Goal: Task Accomplishment & Management: Manage account settings

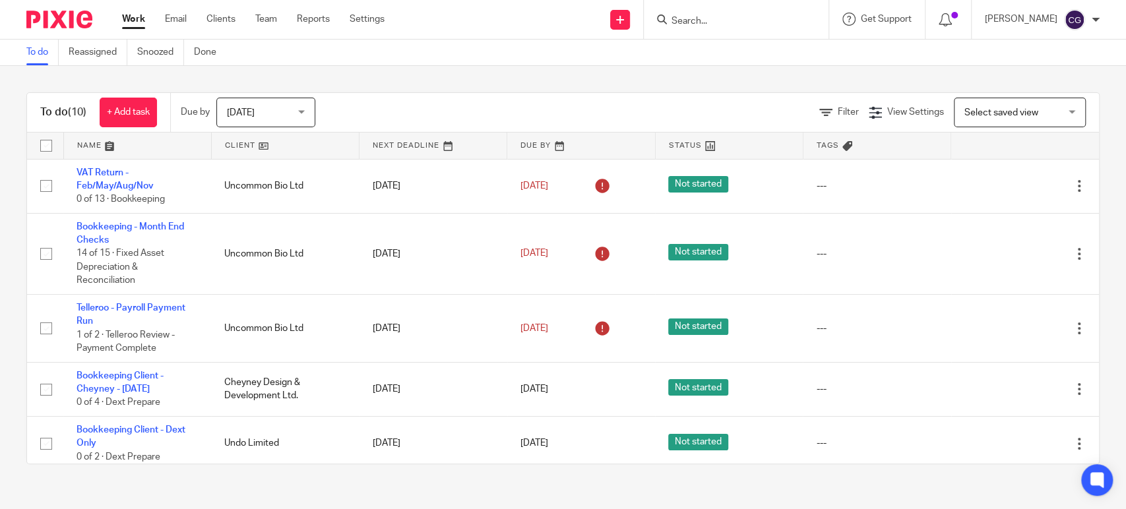
scroll to position [289, 0]
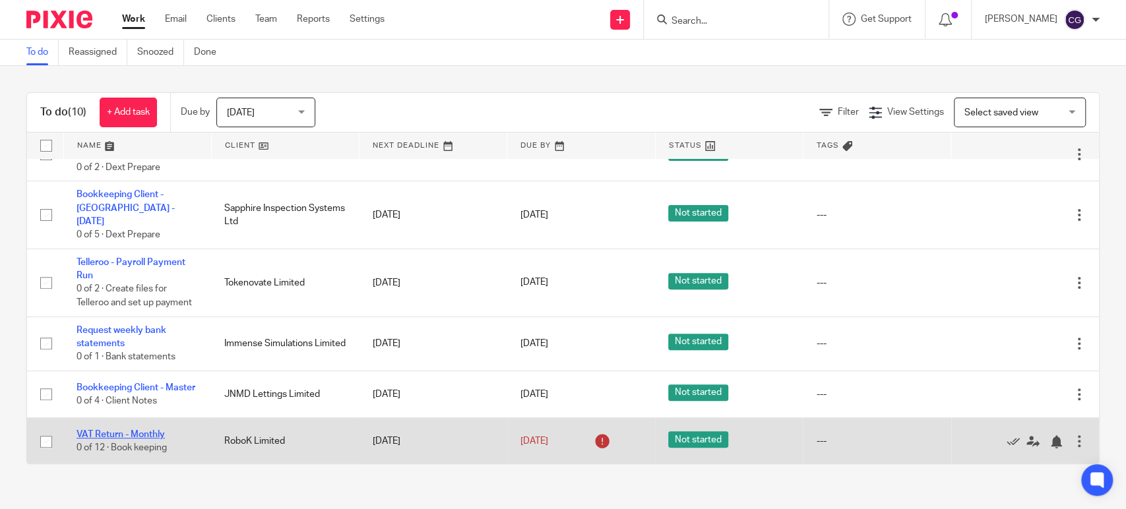
click at [113, 439] on link "VAT Return - Monthly" at bounding box center [120, 434] width 88 height 9
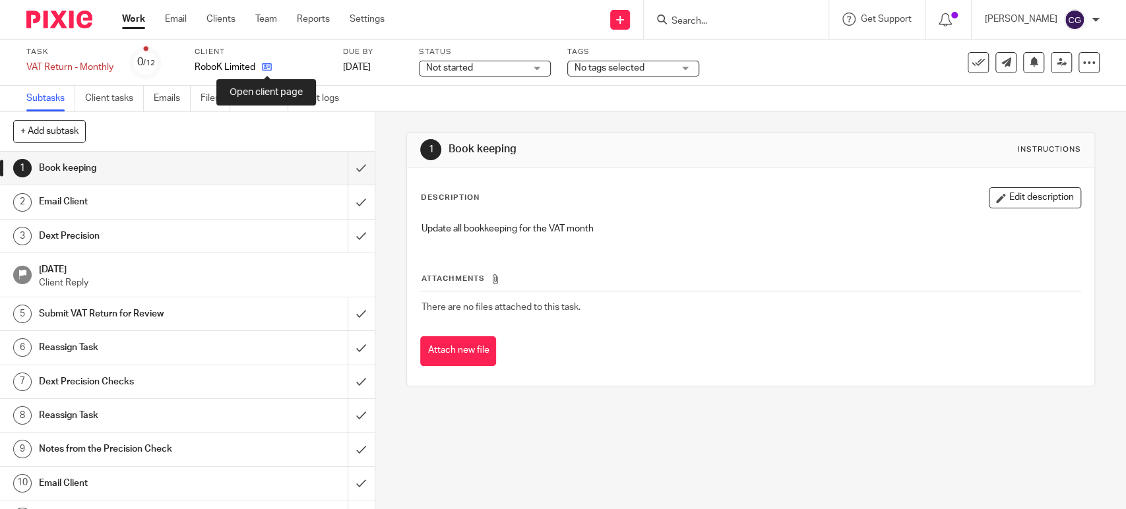
click at [263, 66] on icon at bounding box center [267, 67] width 10 height 10
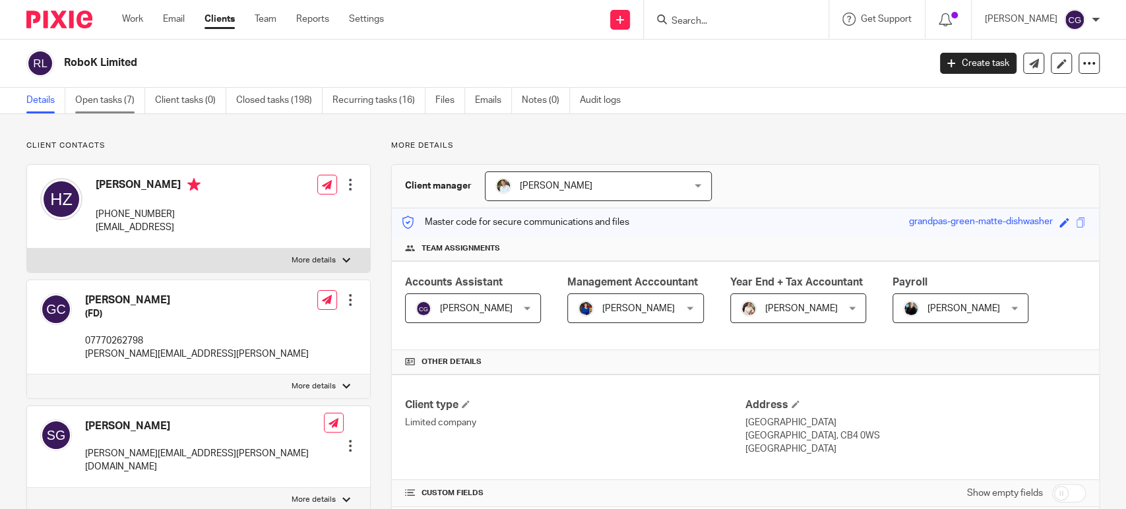
click at [110, 98] on link "Open tasks (7)" at bounding box center [110, 101] width 70 height 26
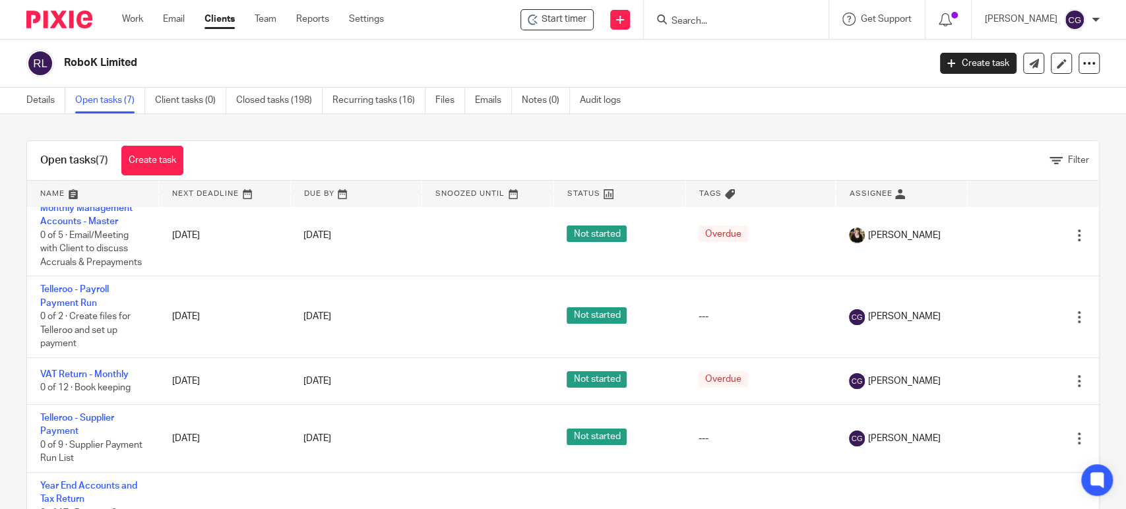
scroll to position [138, 0]
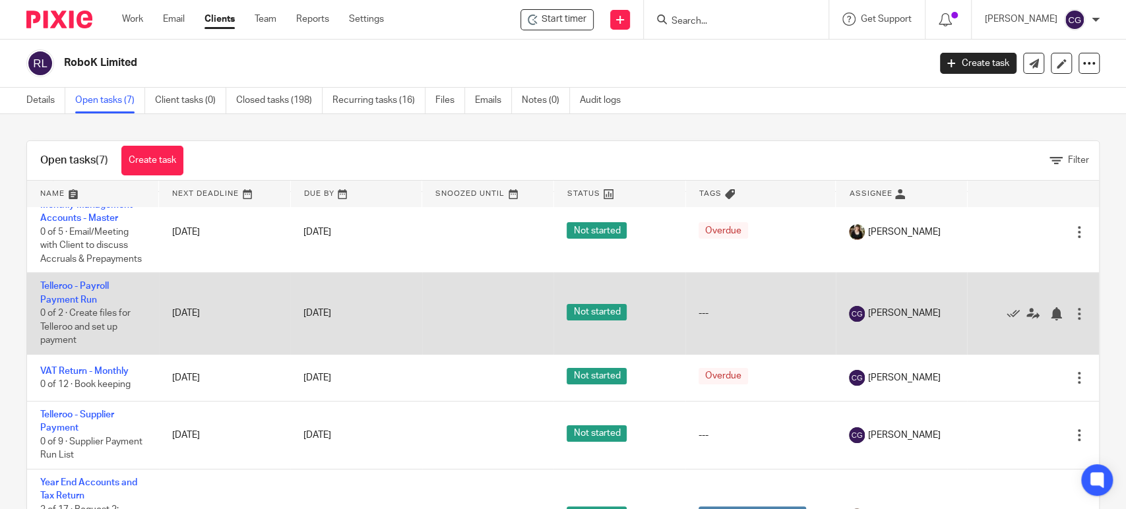
click at [1072, 320] on div at bounding box center [1078, 313] width 13 height 13
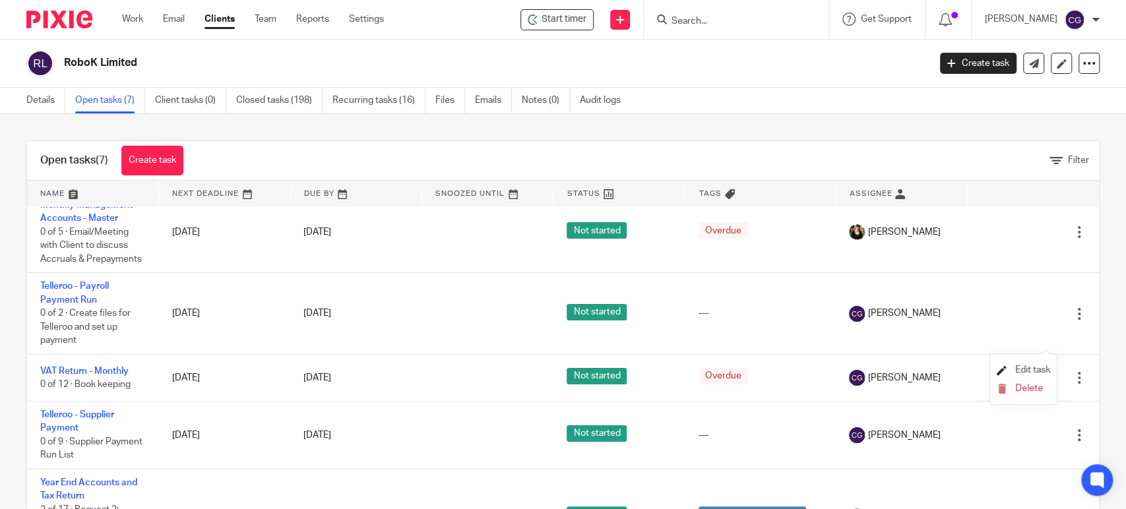
click at [1033, 368] on span "Edit task" at bounding box center [1032, 369] width 35 height 9
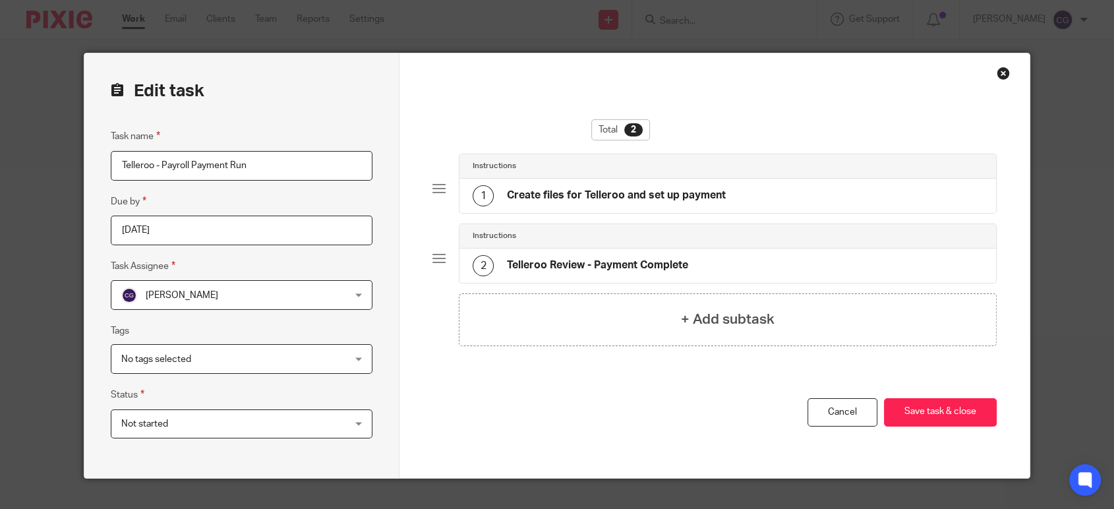
click at [308, 234] on input "[DATE]" at bounding box center [242, 231] width 262 height 30
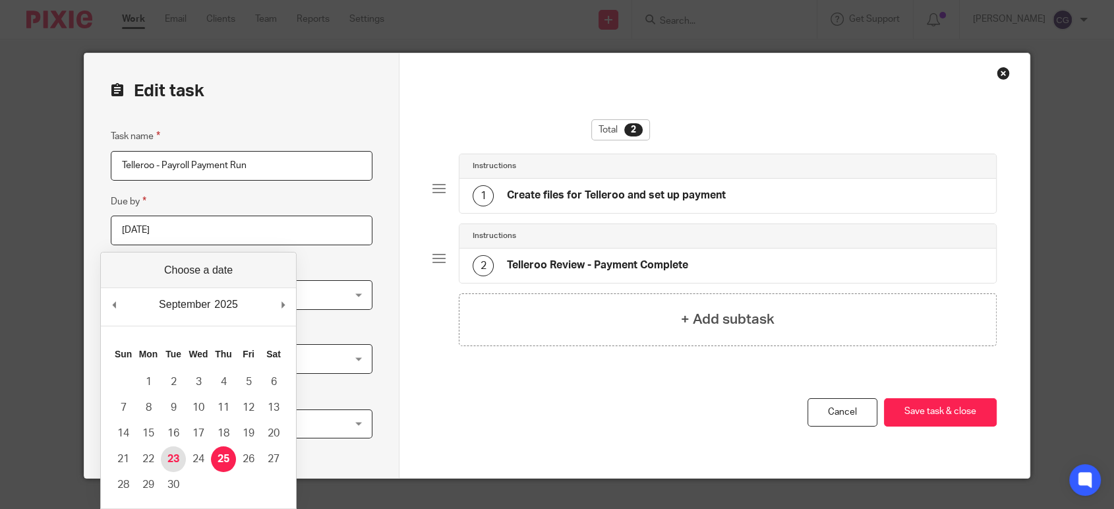
type input "[DATE]"
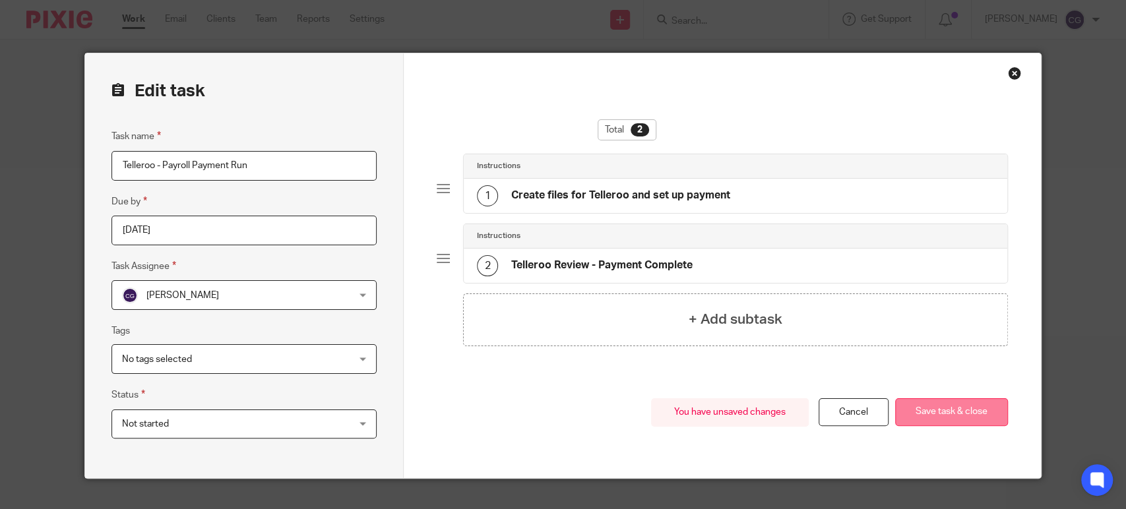
click at [959, 415] on button "Save task & close" at bounding box center [951, 412] width 113 height 28
click at [952, 410] on button "Save task & close" at bounding box center [951, 412] width 113 height 28
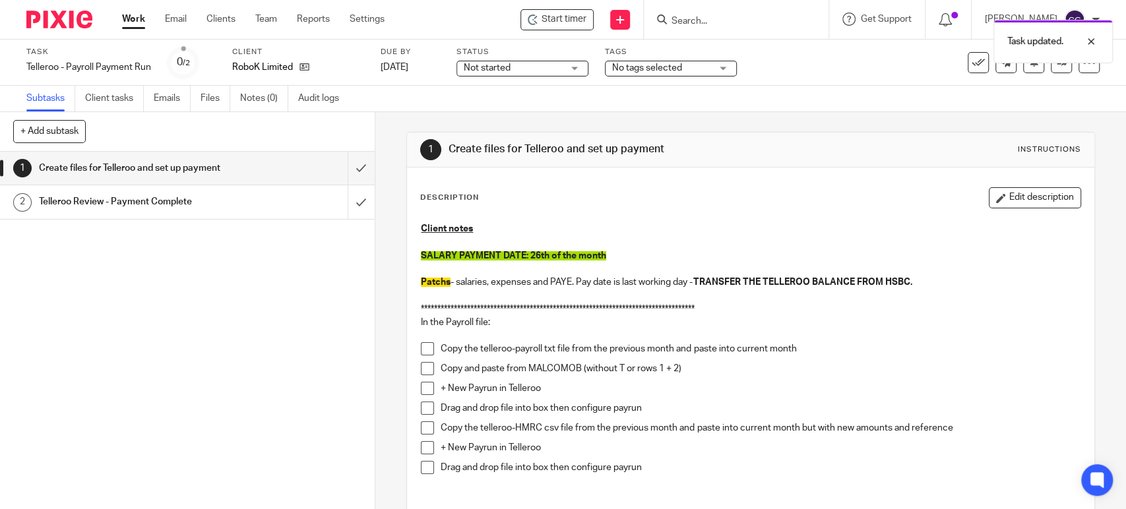
click at [586, 21] on div "Task updated." at bounding box center [838, 38] width 550 height 50
click at [558, 15] on div "Start timer" at bounding box center [557, 20] width 59 height 14
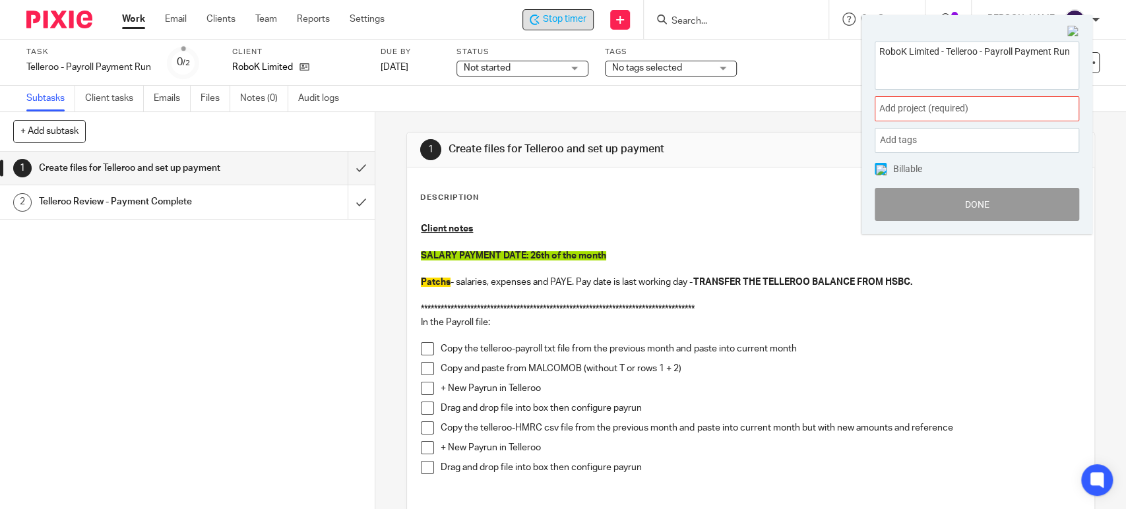
click at [961, 96] on div "Add project (required) :" at bounding box center [976, 108] width 204 height 25
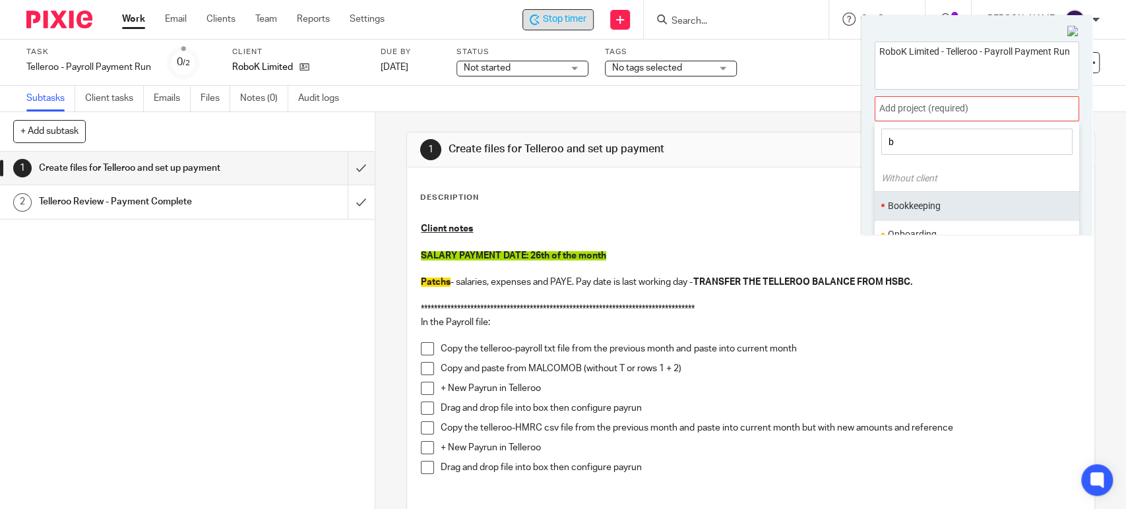
type input "b"
click at [910, 209] on li "Bookkeeping" at bounding box center [974, 206] width 172 height 14
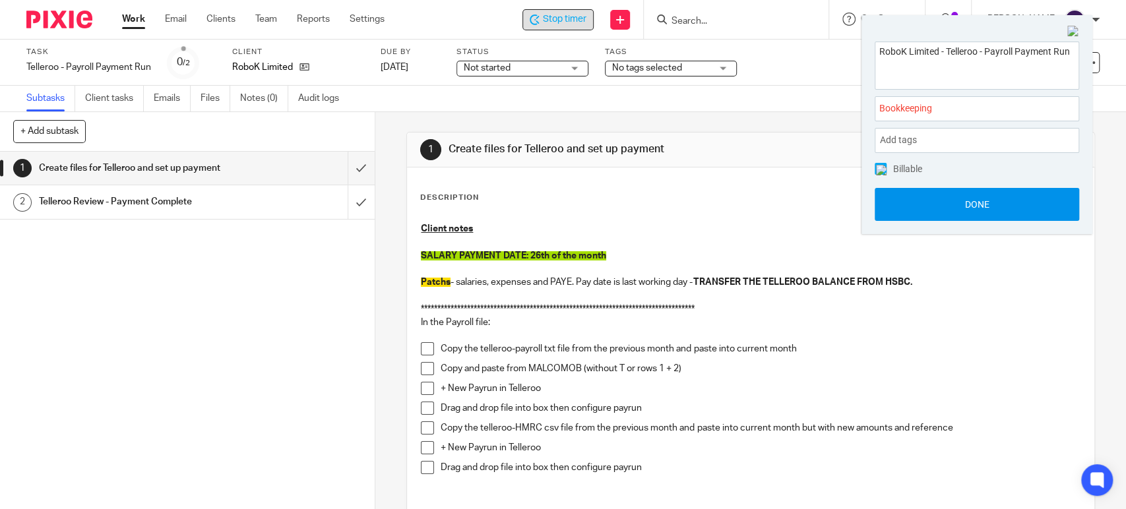
click at [972, 201] on button "Done" at bounding box center [976, 204] width 204 height 33
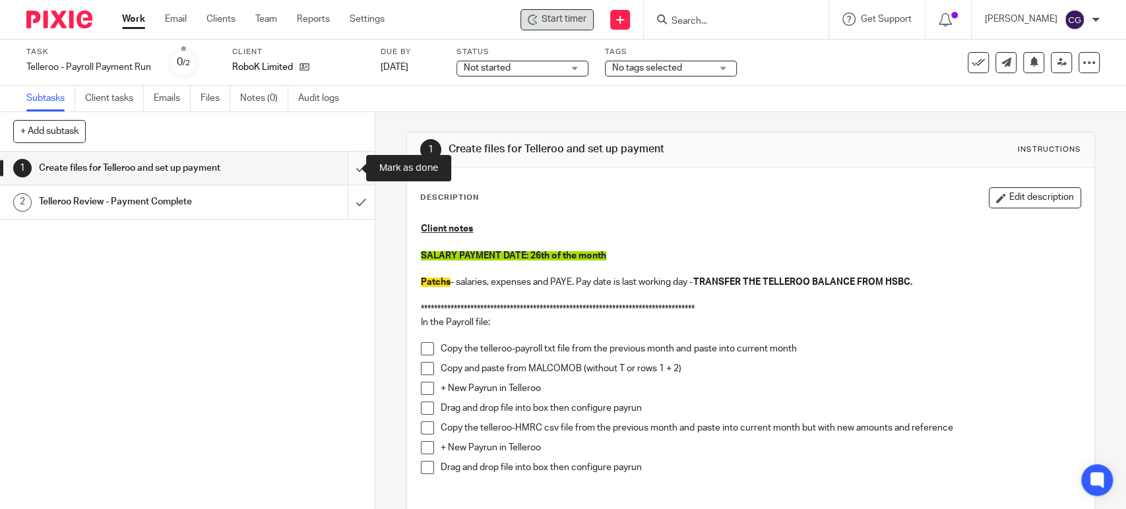
click at [339, 168] on input "submit" at bounding box center [187, 168] width 375 height 33
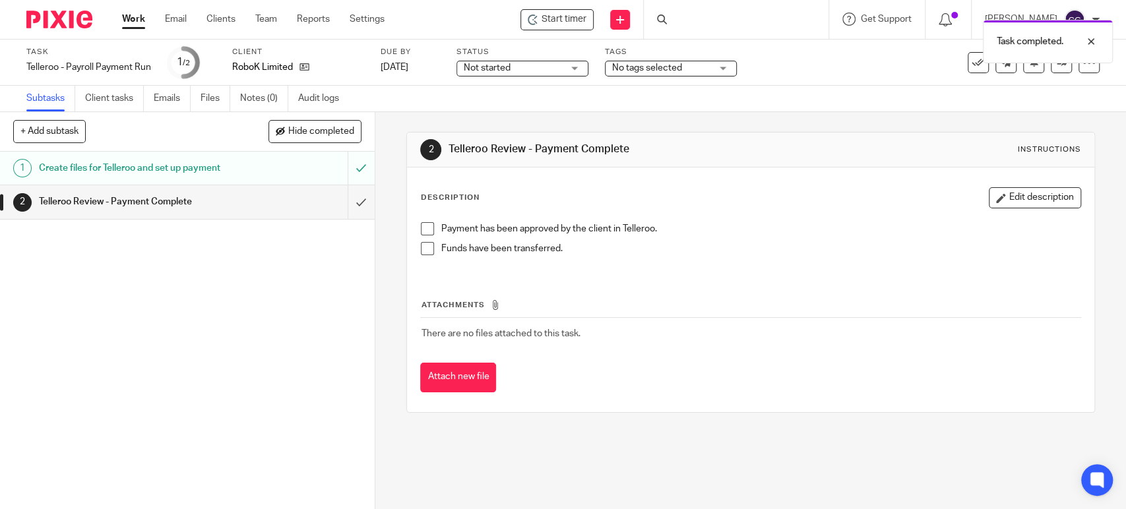
click at [132, 15] on link "Work" at bounding box center [133, 19] width 23 height 13
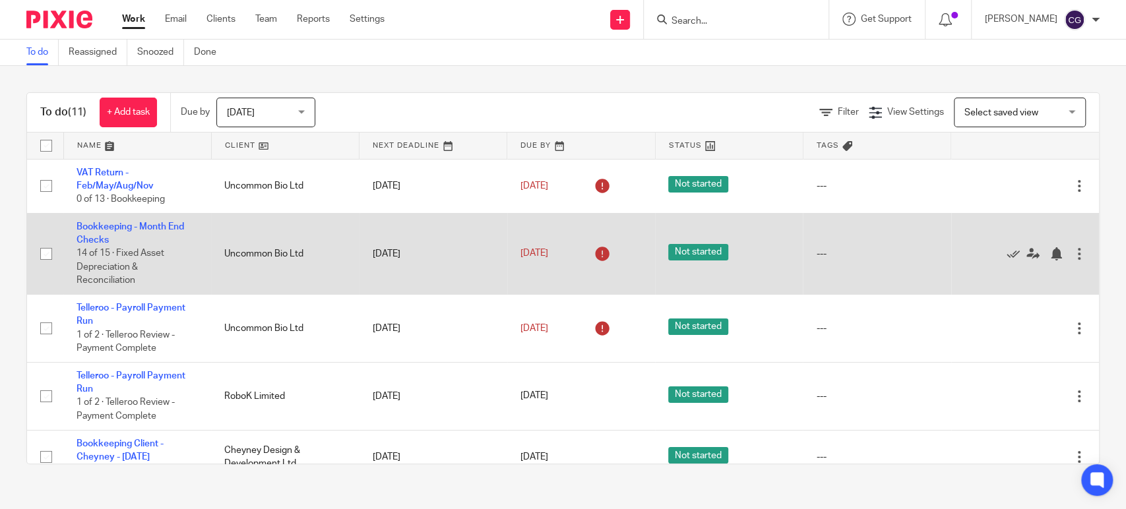
click at [133, 236] on td "Bookkeeping - Month End Checks 14 of 15 · Fixed Asset Depreciation & Reconcilia…" at bounding box center [137, 253] width 148 height 81
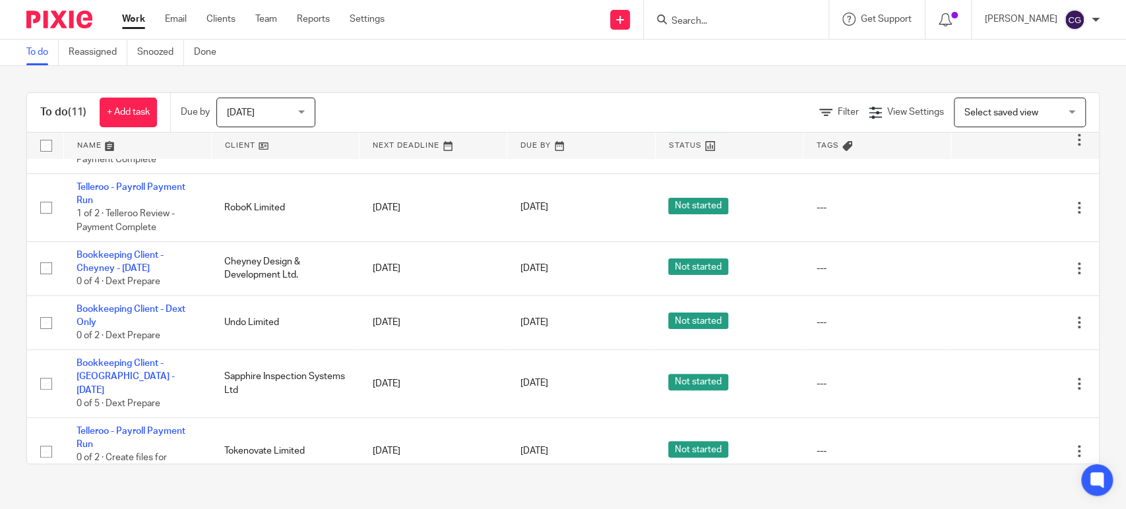
scroll to position [254, 0]
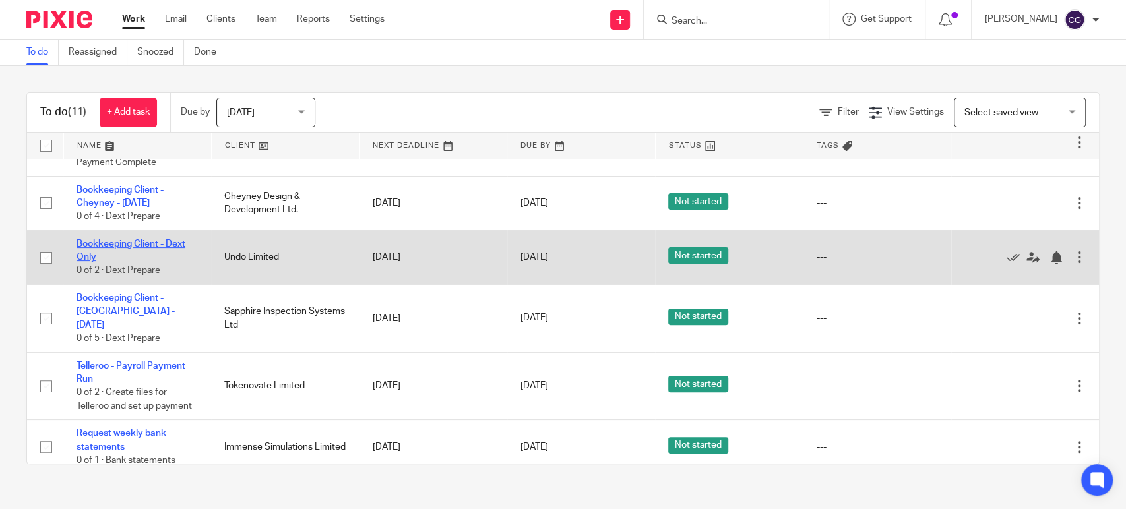
click at [104, 244] on link "Bookkeeping Client - Dext Only" at bounding box center [130, 250] width 109 height 22
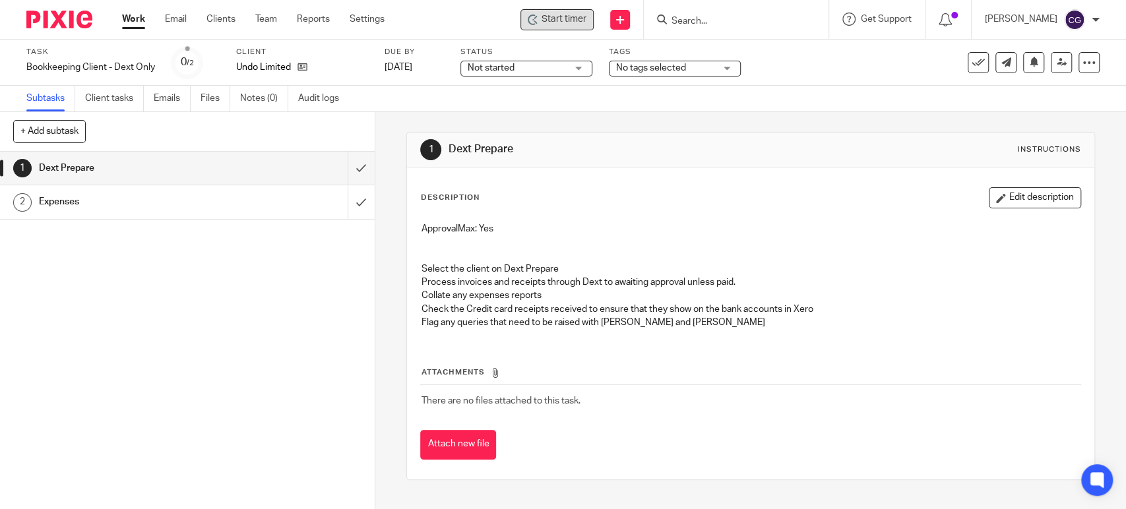
click at [565, 24] on span "Start timer" at bounding box center [563, 20] width 45 height 14
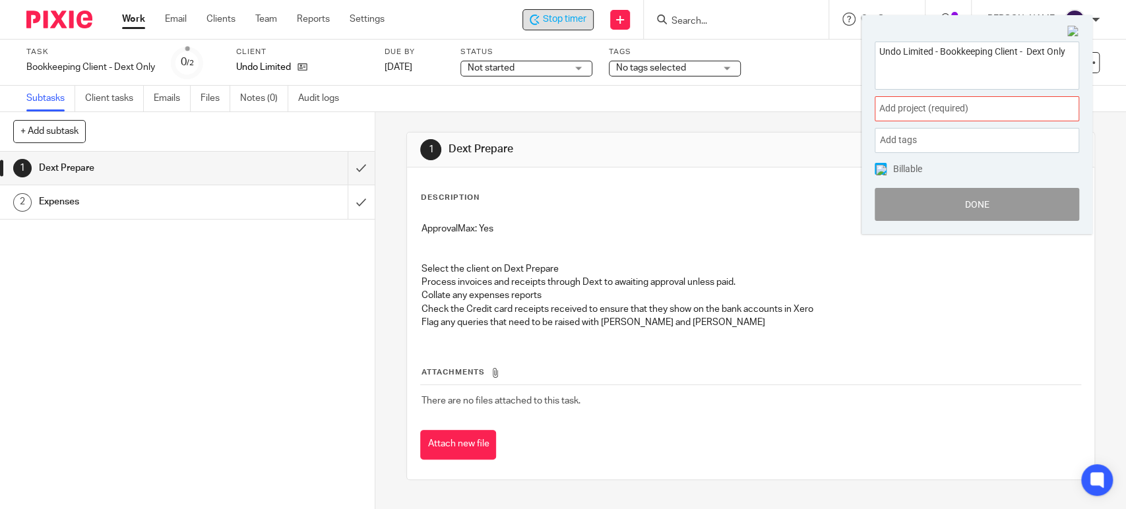
click at [972, 109] on span "Add project (required) :" at bounding box center [962, 109] width 166 height 14
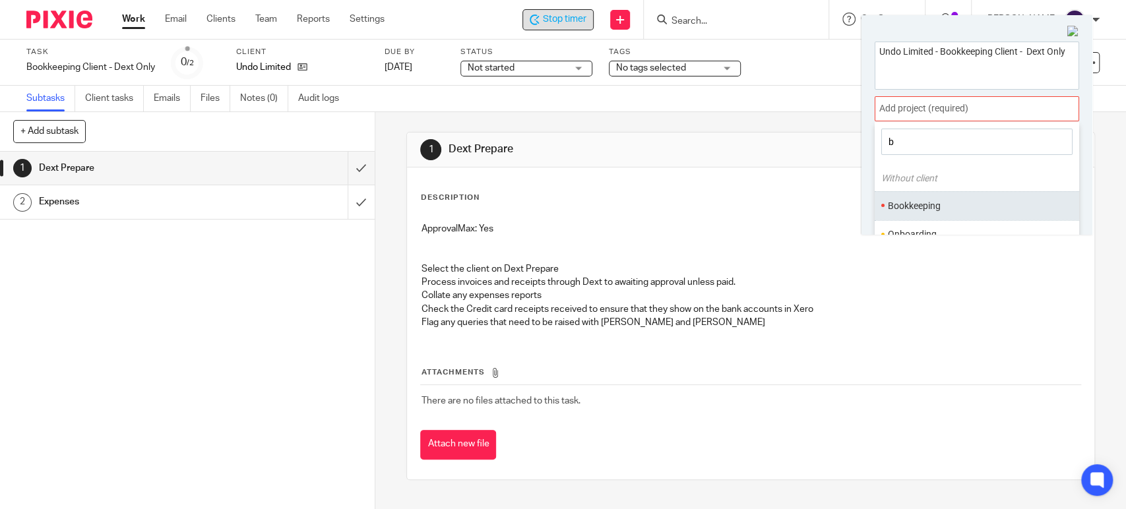
type input "b"
click at [910, 213] on ul "Bookkeeping" at bounding box center [976, 205] width 204 height 28
click at [901, 203] on li "Bookkeeping" at bounding box center [974, 206] width 172 height 14
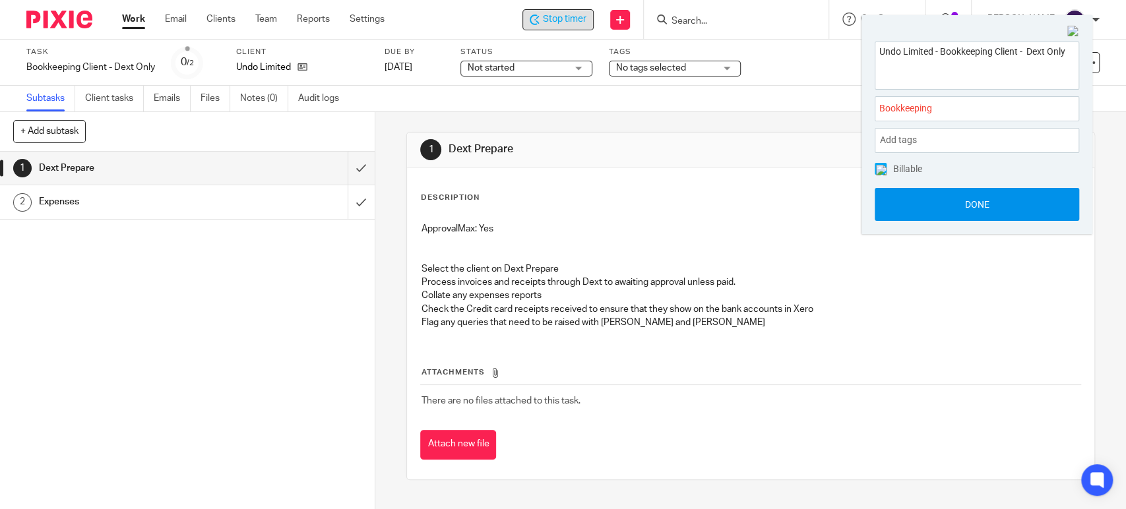
click at [979, 204] on button "Done" at bounding box center [976, 204] width 204 height 33
